Goal: Task Accomplishment & Management: Manage account settings

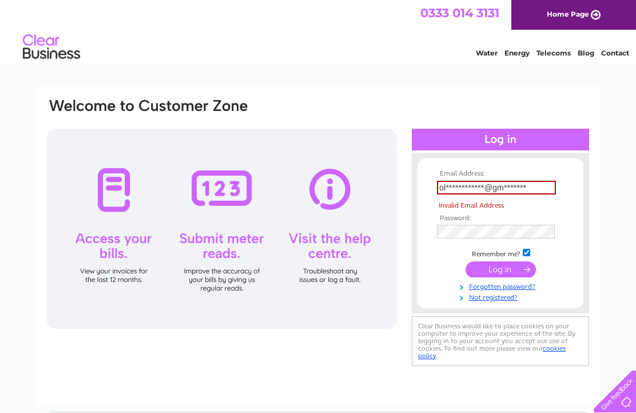
click at [501, 277] on input "submit" at bounding box center [501, 270] width 70 height 16
click at [497, 278] on input "submit" at bounding box center [501, 270] width 70 height 16
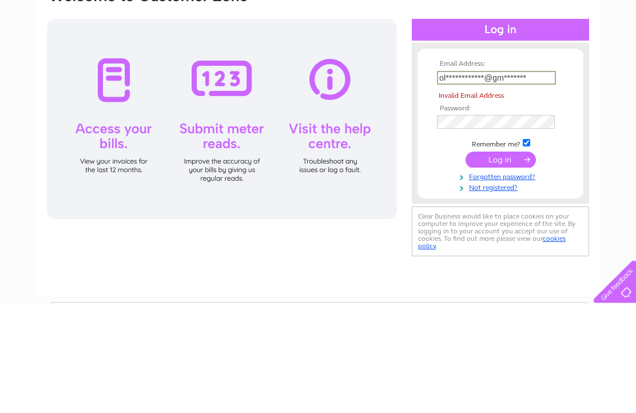
type input "[EMAIL_ADDRESS][DOMAIN_NAME]"
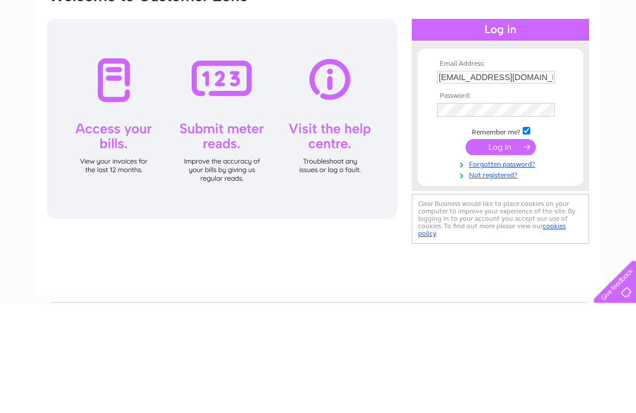
scroll to position [109, 0]
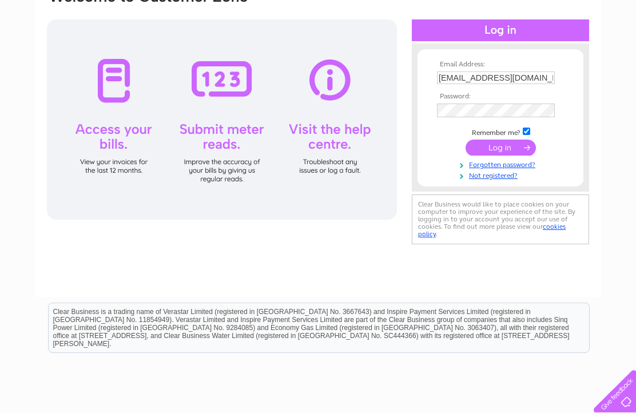
click at [495, 156] on input "submit" at bounding box center [501, 148] width 70 height 16
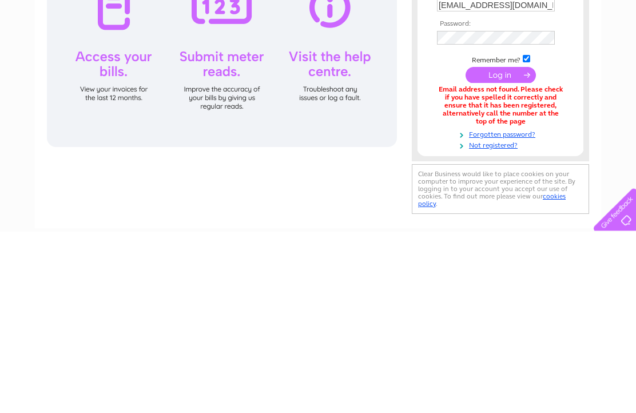
scroll to position [181, 0]
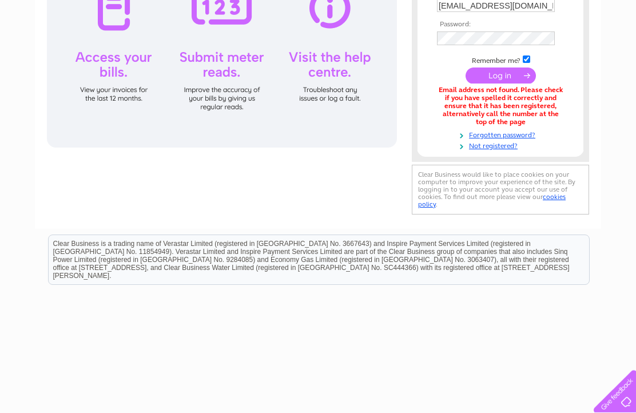
click at [493, 84] on input "submit" at bounding box center [501, 76] width 70 height 16
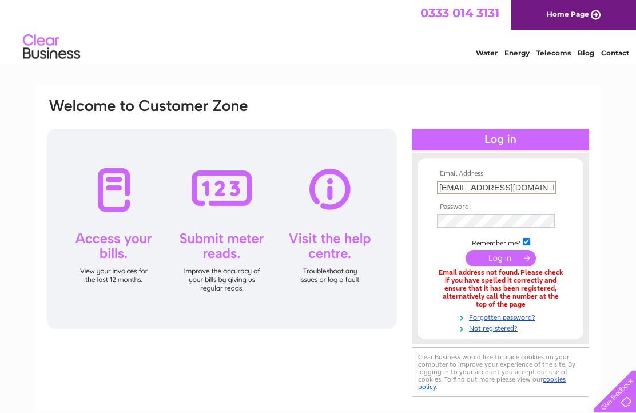
click at [476, 56] on link "Water" at bounding box center [487, 53] width 22 height 9
